Goal: Task Accomplishment & Management: Use online tool/utility

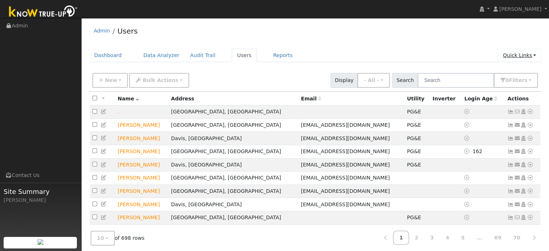
click at [516, 57] on link "Quick Links" at bounding box center [520, 55] width 44 height 13
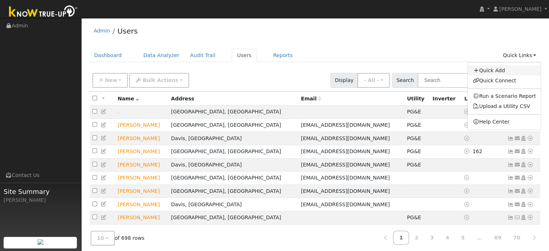
click at [501, 70] on link "Quick Add" at bounding box center [504, 70] width 73 height 10
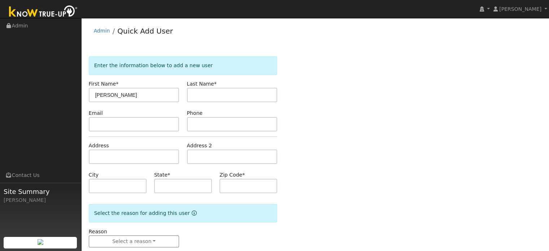
type input "[PERSON_NAME]"
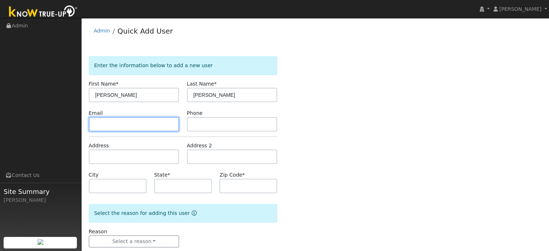
click at [122, 123] on input "text" at bounding box center [134, 124] width 91 height 14
paste input "[EMAIL_ADDRESS][DOMAIN_NAME]"
type input "[EMAIL_ADDRESS][DOMAIN_NAME]"
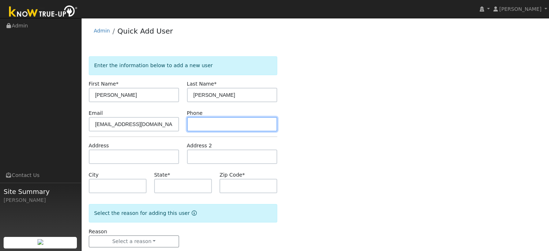
click at [214, 122] on input "text" at bounding box center [232, 124] width 91 height 14
click at [221, 122] on input "text" at bounding box center [232, 124] width 91 height 14
paste input "916-768-2208"
type input "916-768-2208"
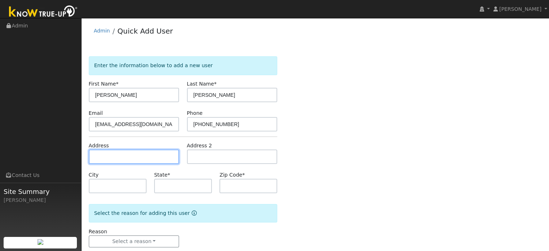
click at [147, 157] on input "text" at bounding box center [134, 156] width 91 height 14
click at [130, 155] on input "text" at bounding box center [134, 156] width 91 height 14
paste input "3224 N Bass Island Rd"
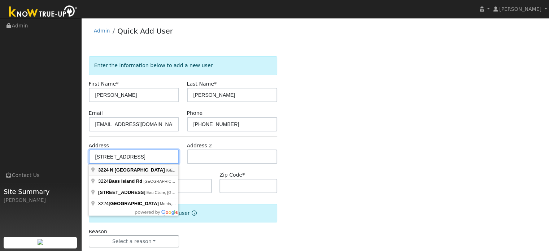
type input "3224 North Bass Island Road"
type input "West Sacramento"
type input "CA"
type input "95691"
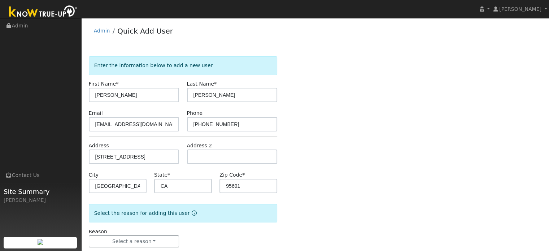
click at [309, 152] on div "Enter the information below to add a new user First Name * Chrissy Last Name * …" at bounding box center [315, 158] width 453 height 205
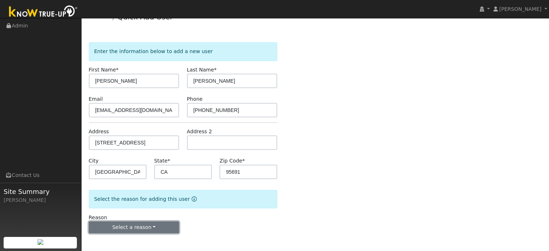
click at [154, 226] on button "Select a reason" at bounding box center [134, 227] width 91 height 12
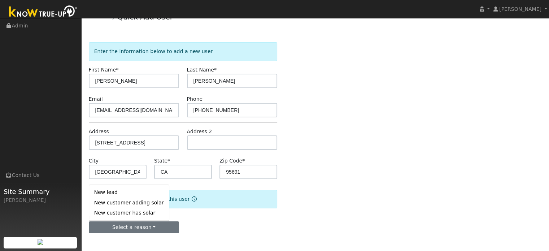
click at [129, 194] on link "New lead" at bounding box center [129, 192] width 80 height 10
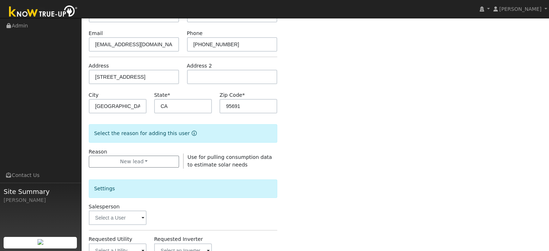
scroll to position [158, 0]
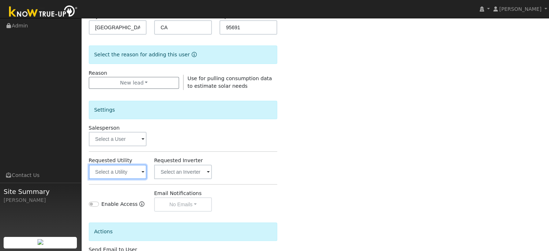
click at [110, 171] on input "text" at bounding box center [118, 172] width 58 height 14
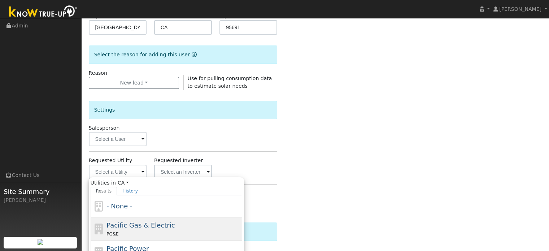
click at [123, 223] on span "Pacific Gas & Electric" at bounding box center [141, 225] width 68 height 8
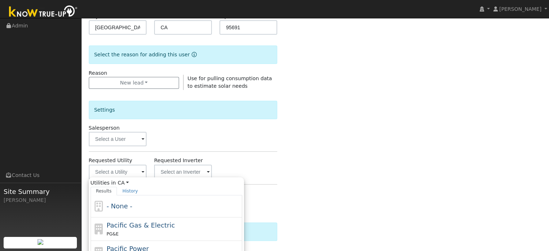
type input "Pacific Gas & Electric"
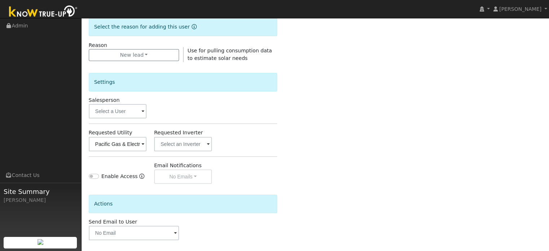
scroll to position [216, 0]
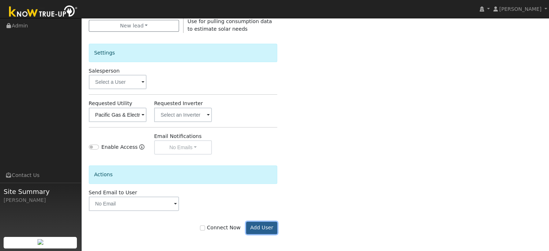
click at [265, 226] on button "Add User" at bounding box center [261, 228] width 31 height 12
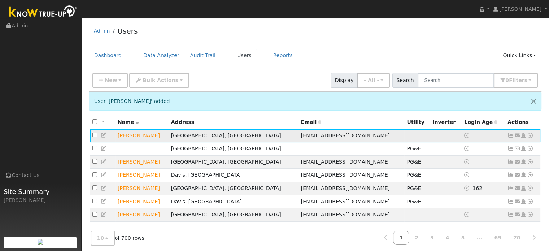
click at [532, 133] on icon at bounding box center [530, 135] width 6 height 5
click at [512, 62] on div "Dashboard Data Analyzer Audit Trail Users Reports Quick Links Quick Add Quick C…" at bounding box center [315, 59] width 453 height 21
click at [517, 56] on link "Quick Links" at bounding box center [520, 55] width 44 height 13
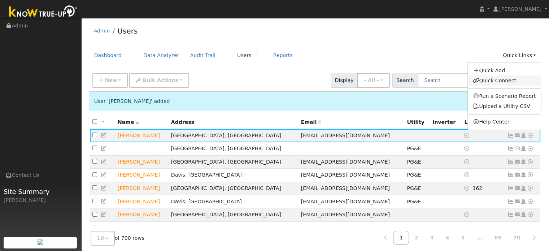
click at [500, 84] on link "Quick Connect" at bounding box center [504, 80] width 73 height 10
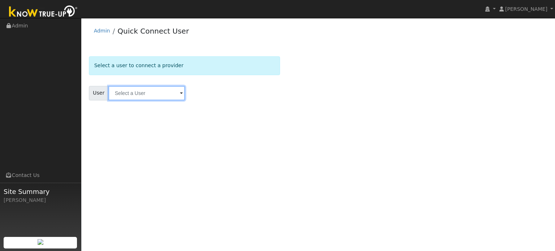
click at [153, 95] on input "text" at bounding box center [146, 93] width 77 height 14
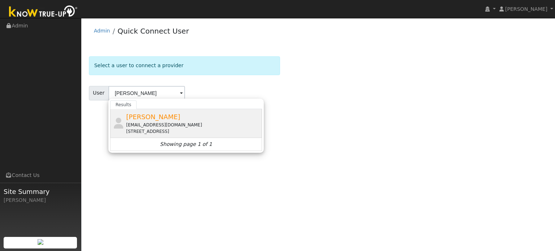
click at [152, 120] on span "[PERSON_NAME]" at bounding box center [153, 117] width 54 height 8
type input "[PERSON_NAME]"
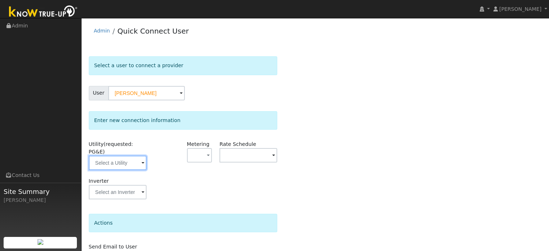
click at [131, 156] on input "text" at bounding box center [118, 163] width 58 height 14
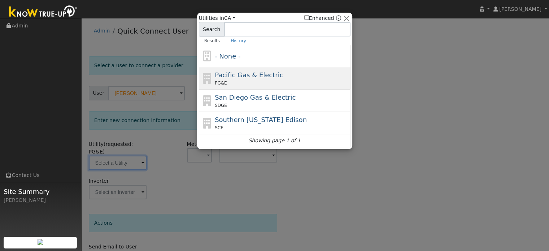
click at [222, 79] on div "Pacific Gas & Electric PG&E" at bounding box center [282, 78] width 134 height 16
type input "PG&E"
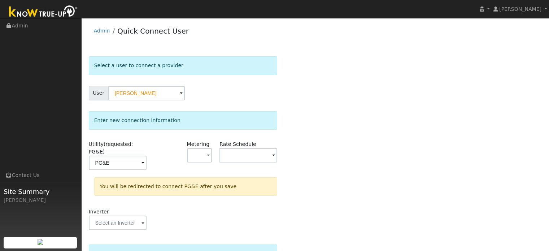
click at [353, 143] on div "Select a user to connect a provider User Chrissy Scott Account Default Account …" at bounding box center [315, 189] width 453 height 266
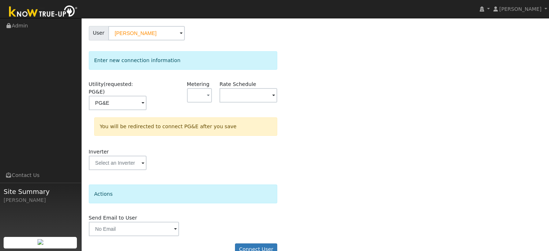
scroll to position [67, 0]
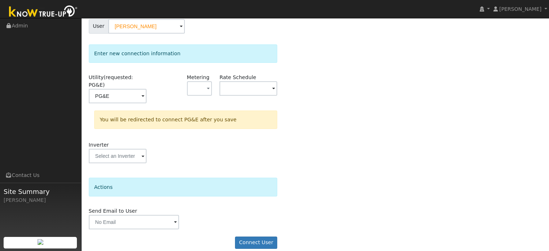
click at [267, 110] on div "You will be redirected to connect PG&E after you save" at bounding box center [185, 119] width 183 height 18
click at [262, 92] on input "text" at bounding box center [249, 88] width 58 height 14
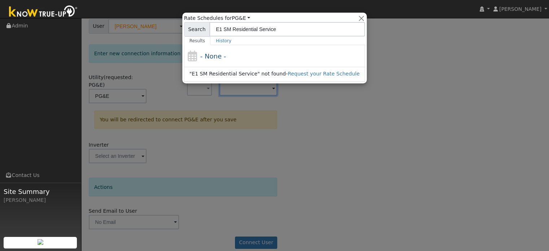
type input "E1 SM Residential Service"
click at [357, 20] on button "button" at bounding box center [361, 18] width 8 height 8
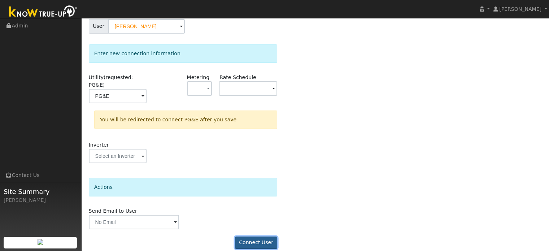
click at [260, 236] on button "Connect User" at bounding box center [256, 242] width 43 height 12
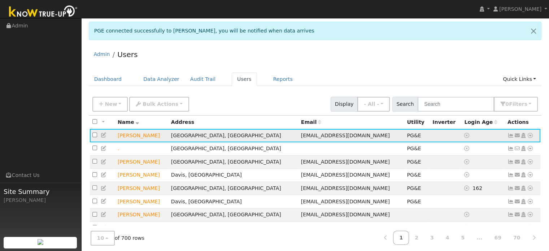
click at [530, 136] on icon at bounding box center [530, 135] width 6 height 5
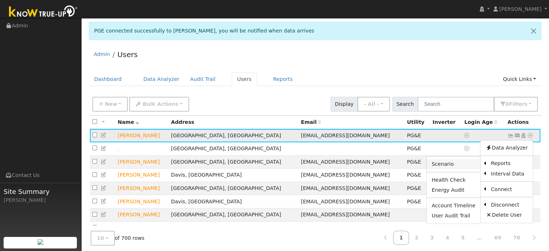
click at [451, 168] on link "Scenario" at bounding box center [454, 164] width 54 height 10
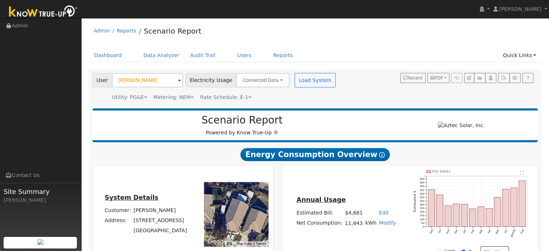
click at [222, 99] on span "Rate Schedule: E-1" at bounding box center [226, 97] width 52 height 6
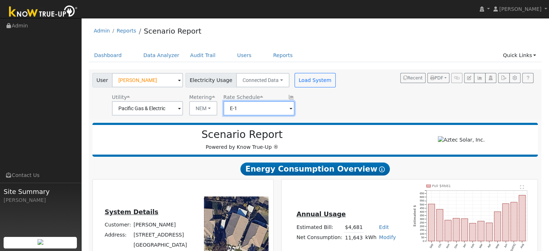
click at [272, 109] on input "E-1" at bounding box center [258, 108] width 71 height 14
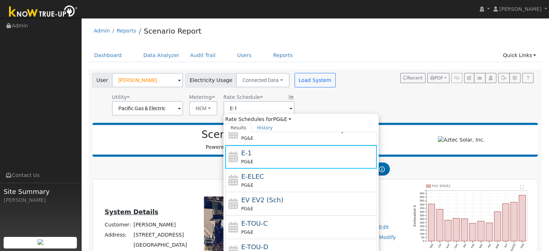
click at [351, 107] on div "User [PERSON_NAME] Account Default Account Default Account [STREET_ADDRESS] Pri…" at bounding box center [314, 92] width 446 height 45
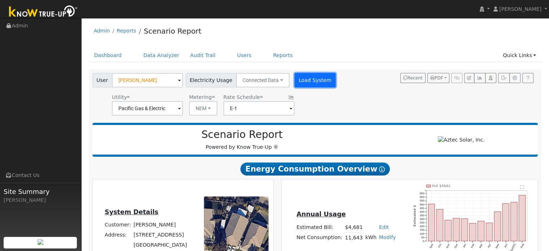
click at [305, 81] on button "Load System" at bounding box center [315, 80] width 41 height 14
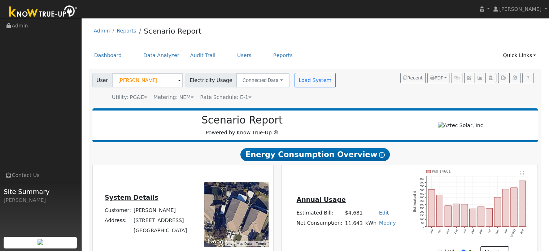
scroll to position [36, 0]
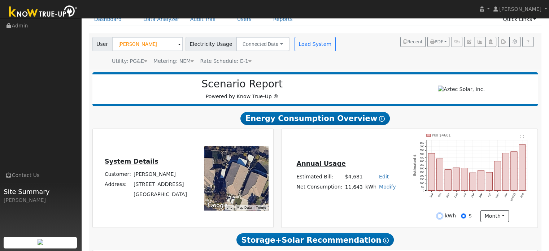
click at [442, 218] on input "kWh" at bounding box center [439, 215] width 5 height 5
radio input "true"
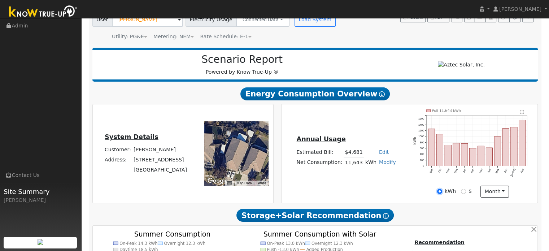
scroll to position [72, 0]
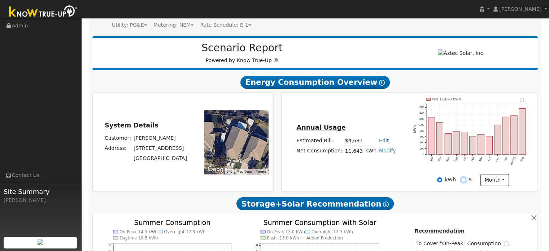
click at [465, 182] on input "$" at bounding box center [463, 179] width 5 height 5
radio input "true"
radio input "false"
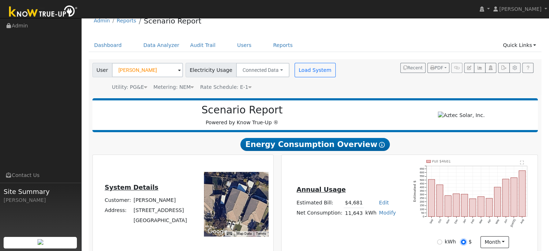
scroll to position [0, 0]
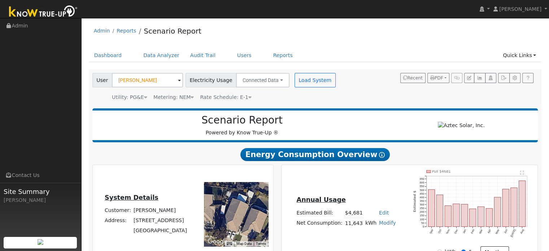
click at [230, 96] on span "Rate Schedule: E-1" at bounding box center [226, 97] width 52 height 6
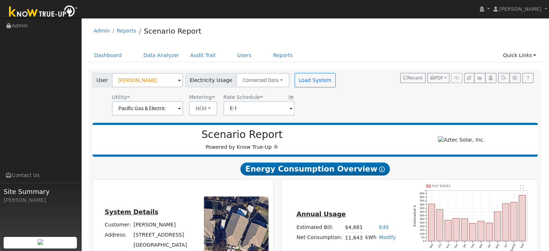
click at [288, 98] on icon at bounding box center [291, 97] width 6 height 5
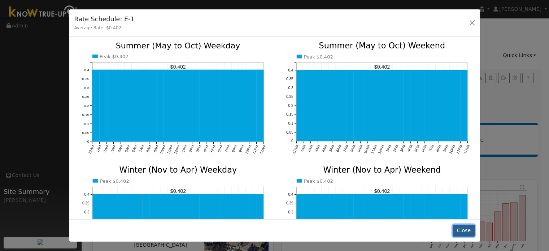
click at [461, 232] on button "Close" at bounding box center [464, 231] width 22 height 12
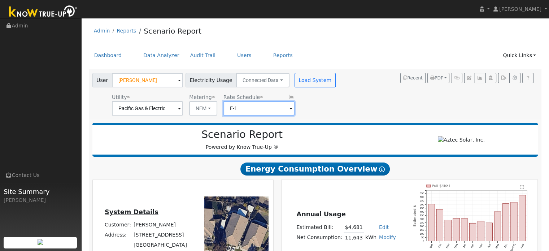
click at [267, 112] on input "E-1" at bounding box center [258, 108] width 71 height 14
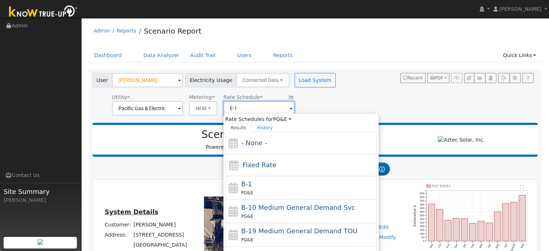
click at [253, 108] on input "E-1" at bounding box center [258, 108] width 71 height 14
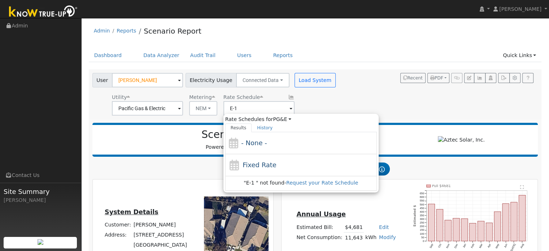
click at [326, 105] on div "User [PERSON_NAME] Account Default Account Default Account [STREET_ADDRESS] Pri…" at bounding box center [314, 92] width 446 height 45
type input "E-1"
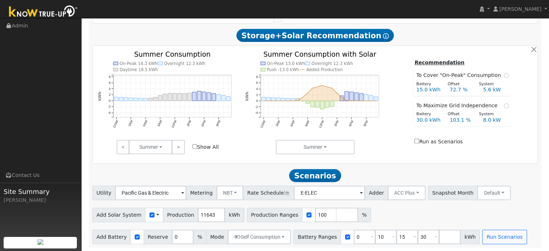
scroll to position [258, 0]
click at [336, 216] on input "number" at bounding box center [347, 214] width 22 height 14
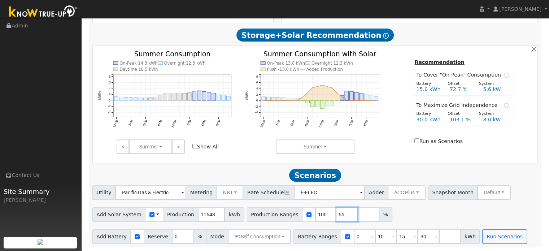
type input "65"
type input "100"
drag, startPoint x: 416, startPoint y: 239, endPoint x: 412, endPoint y: 237, distance: 5.0
click at [418, 239] on input "30" at bounding box center [429, 236] width 22 height 14
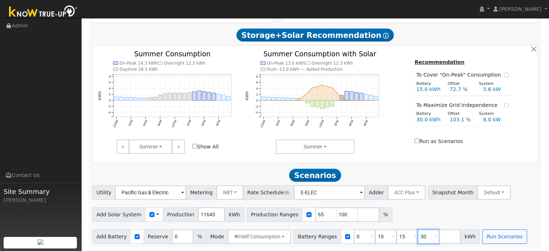
type input "3"
click at [396, 237] on input "15" at bounding box center [407, 236] width 22 height 14
type input "1"
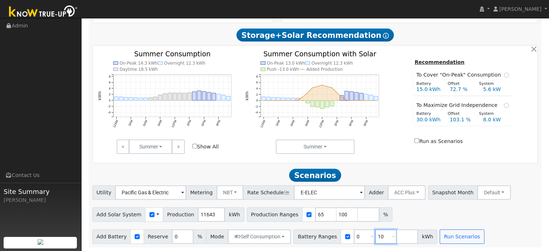
click at [375, 238] on input "10" at bounding box center [386, 236] width 22 height 14
type input "1"
click at [393, 215] on div "Add Solar System Use CSV Data Production 11643 kWh Production Ranges 65 100 %" at bounding box center [315, 213] width 448 height 17
click at [358, 213] on input "number" at bounding box center [369, 214] width 22 height 14
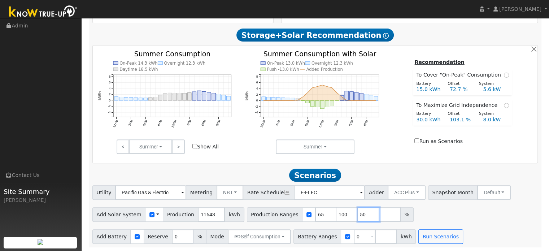
type input "50"
type input "65"
type input "100"
click at [446, 211] on div "Add Solar System Use CSV Data Production 11643 kWh Production Ranges 50 65 100 %" at bounding box center [315, 213] width 448 height 17
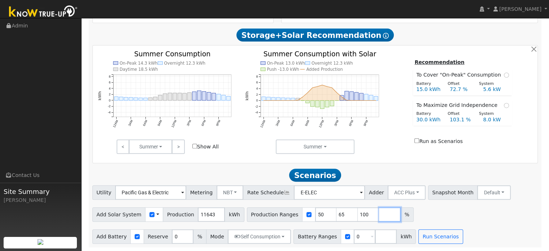
click at [379, 215] on input "number" at bounding box center [390, 214] width 22 height 14
type input "75"
type input "100"
click at [460, 219] on div "Add Solar System Use CSV Data Production 11643 kWh Production Ranges 50 65 75 1…" at bounding box center [315, 213] width 448 height 17
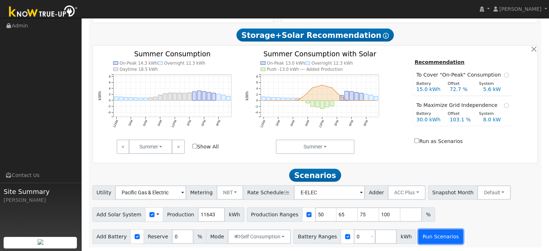
click at [422, 234] on button "Run Scenarios" at bounding box center [440, 236] width 44 height 14
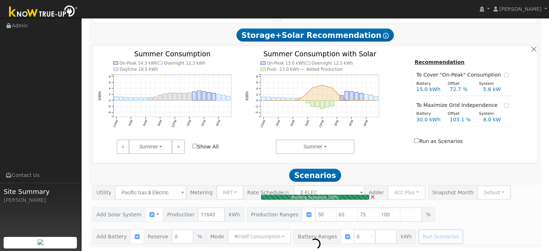
type input "3.9"
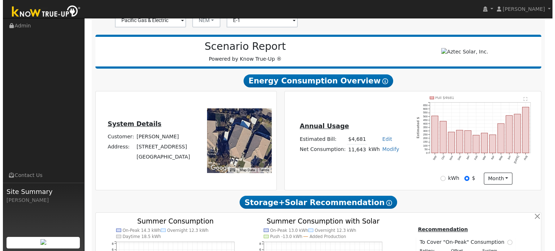
scroll to position [43, 0]
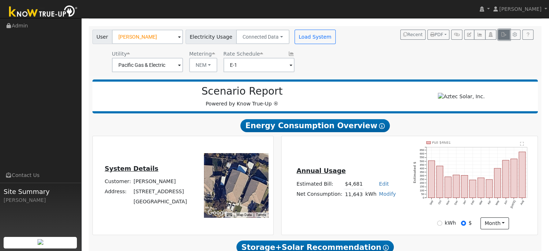
click at [507, 35] on icon "button" at bounding box center [503, 34] width 5 height 4
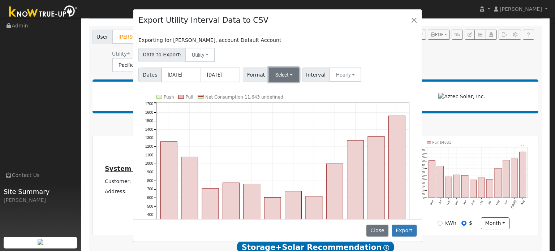
click at [277, 81] on button "Select" at bounding box center [284, 75] width 31 height 14
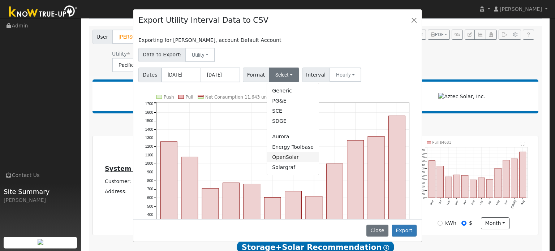
click at [275, 160] on link "OpenSolar" at bounding box center [293, 157] width 52 height 10
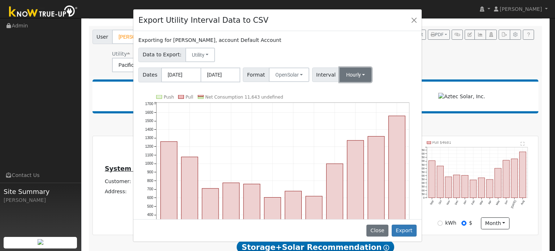
click at [339, 78] on button "Hourly" at bounding box center [355, 75] width 32 height 14
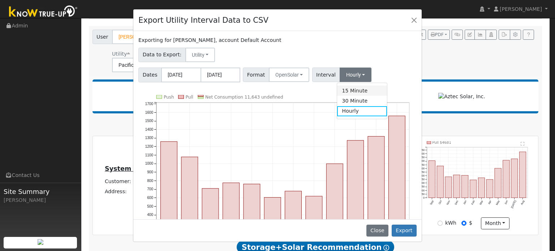
click at [342, 88] on link "15 Minute" at bounding box center [362, 91] width 50 height 10
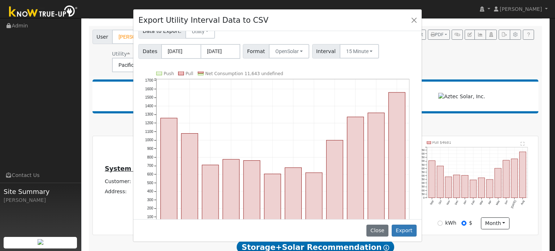
scroll to position [51, 0]
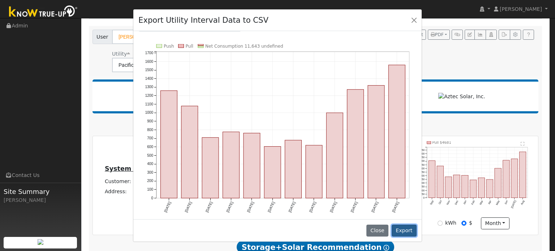
click at [401, 231] on button "Export" at bounding box center [403, 231] width 25 height 12
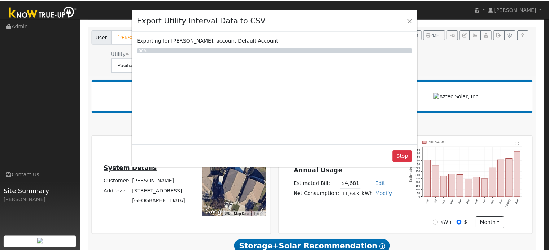
scroll to position [0, 0]
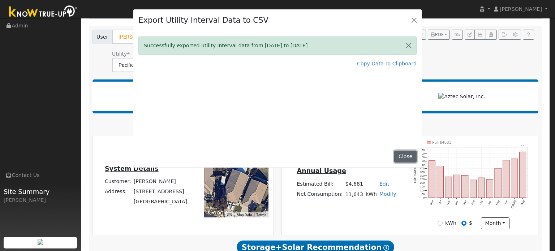
click at [398, 154] on button "Close" at bounding box center [405, 157] width 22 height 12
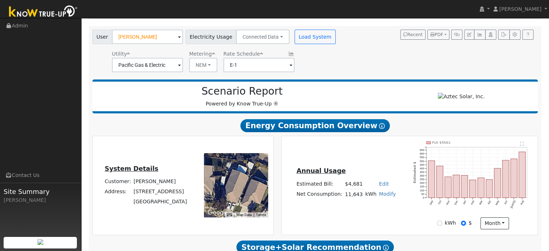
click at [96, 101] on div "Scenario Report Powered by Know True-Up ®" at bounding box center [242, 96] width 292 height 22
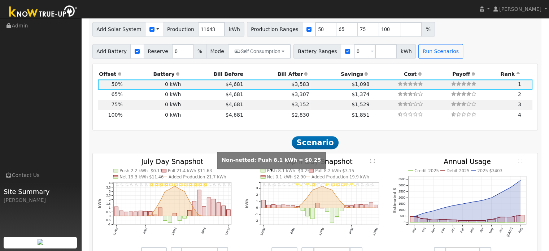
scroll to position [404, 0]
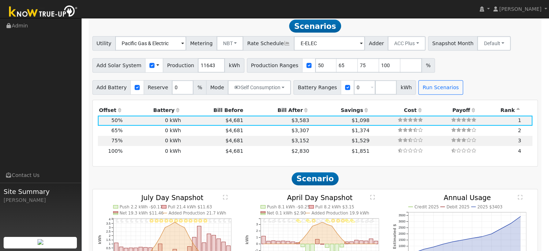
click at [283, 114] on th "Bill After" at bounding box center [277, 110] width 66 height 10
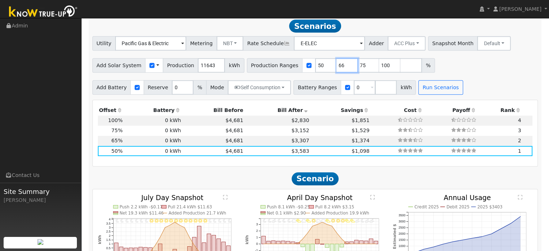
click at [337, 66] on input "66" at bounding box center [347, 65] width 22 height 14
click at [337, 66] on input "67" at bounding box center [347, 65] width 22 height 14
type input "68"
click at [337, 66] on input "68" at bounding box center [347, 65] width 22 height 14
click at [316, 70] on input "49" at bounding box center [326, 65] width 22 height 14
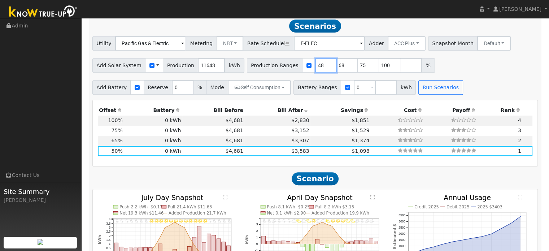
click at [316, 70] on input "48" at bounding box center [326, 65] width 22 height 14
type input "47"
click at [316, 70] on input "47" at bounding box center [326, 65] width 22 height 14
click at [379, 67] on input "100" at bounding box center [390, 65] width 22 height 14
type input "1"
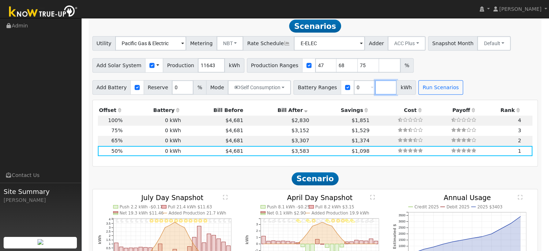
click at [375, 90] on input "number" at bounding box center [386, 87] width 22 height 14
type input "5"
click at [530, 60] on div "Add Solar System Use CSV Data Production 11643 kWh Production Ranges 47 68 75 %" at bounding box center [315, 64] width 448 height 17
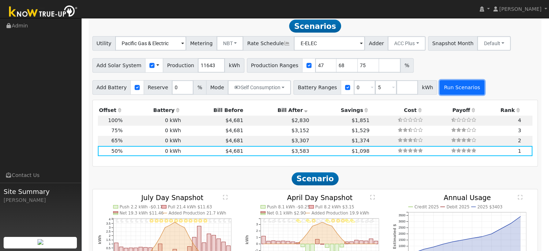
click at [440, 89] on button "Run Scenarios" at bounding box center [462, 87] width 44 height 14
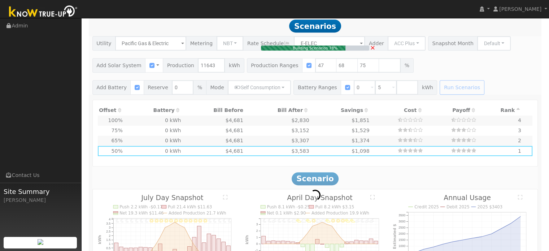
type input "5.3"
type input "$18,473"
type input "$7,342"
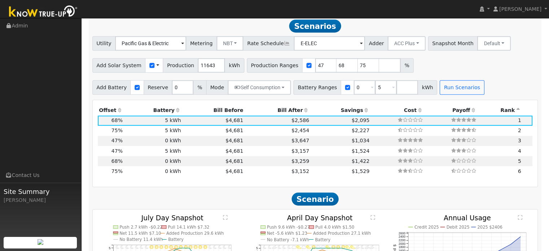
click at [289, 113] on th "Bill After" at bounding box center [277, 110] width 66 height 10
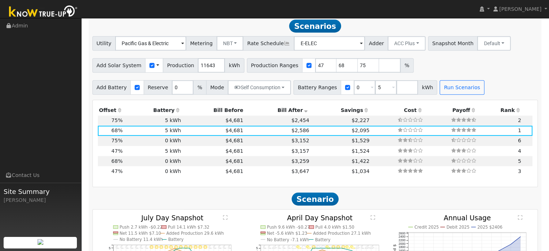
click at [106, 115] on th "Offset" at bounding box center [111, 110] width 26 height 10
